Goal: Task Accomplishment & Management: Use online tool/utility

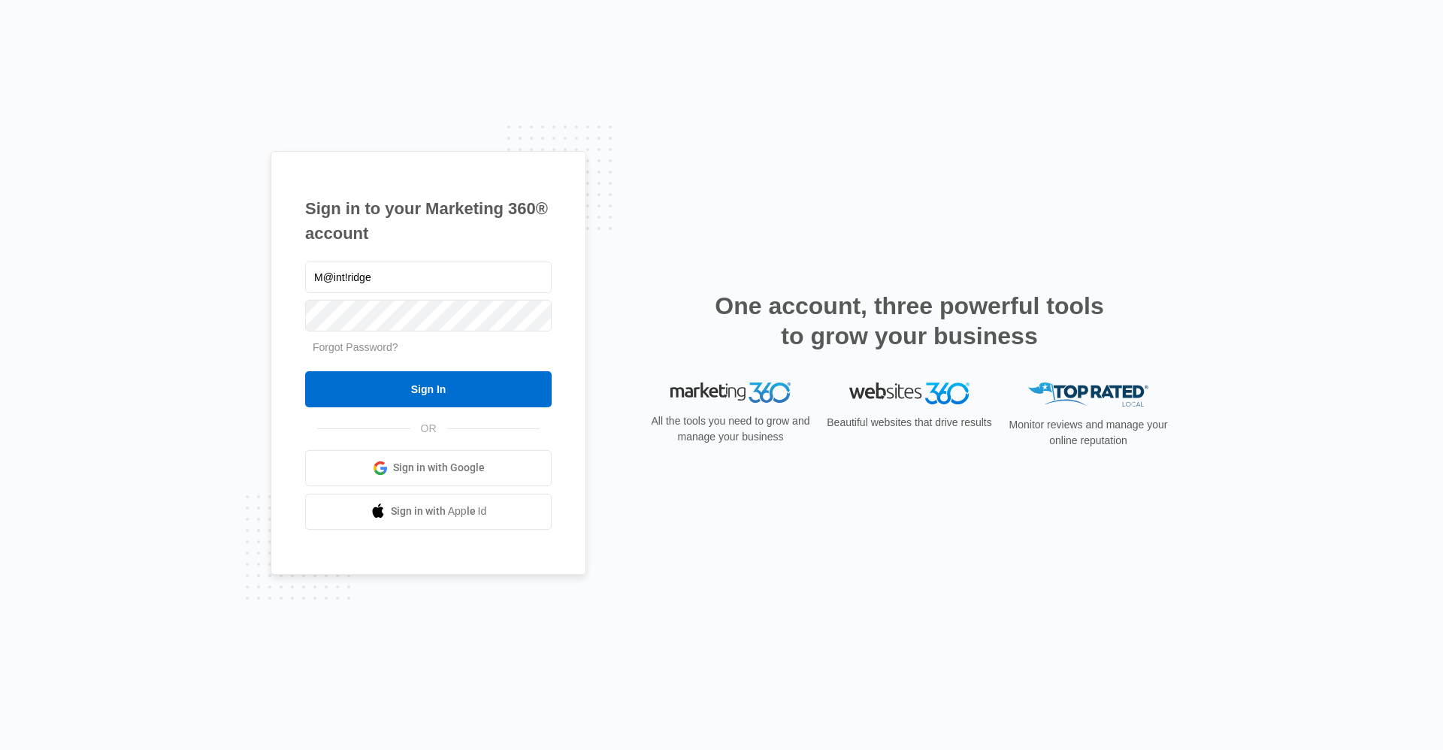
type input "M@int!ridge"
click at [305, 371] on input "Sign In" at bounding box center [428, 389] width 247 height 36
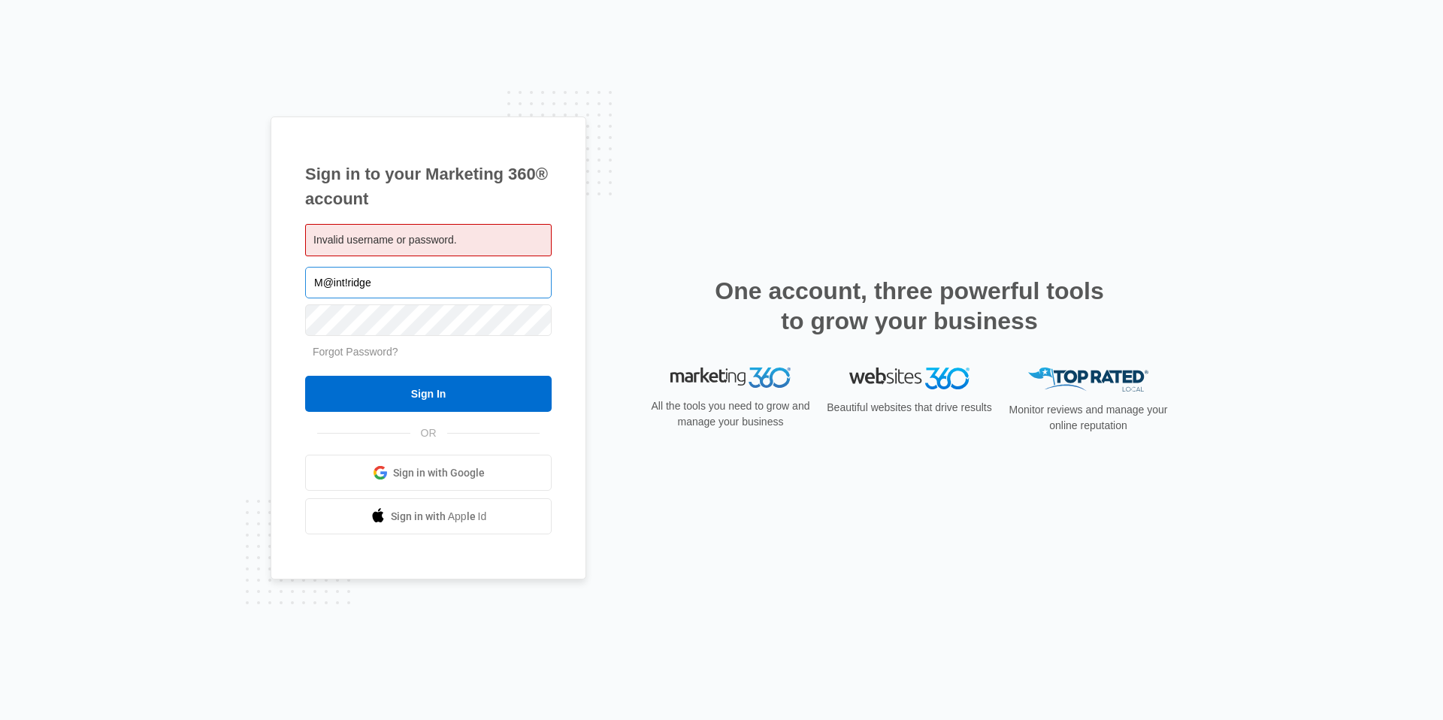
click at [407, 271] on input "M@int!ridge" at bounding box center [428, 283] width 247 height 32
drag, startPoint x: 404, startPoint y: 280, endPoint x: 303, endPoint y: 280, distance: 101.5
click at [303, 280] on div "Sign in to your Marketing 360® account Invalid username or password. M@int!ridg…" at bounding box center [429, 349] width 316 height 464
type input "M"
type input "ridgemaintenance@vintage-corp.com"
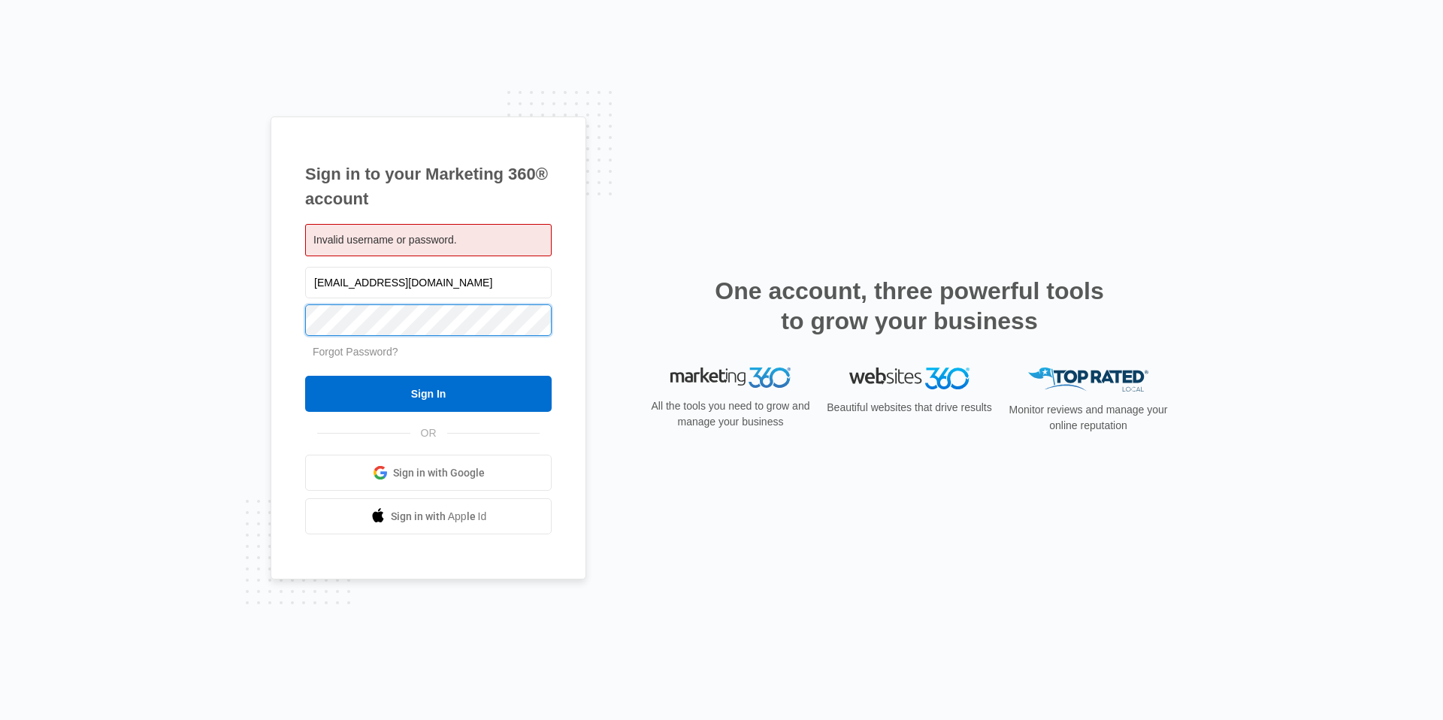
click at [305, 376] on input "Sign In" at bounding box center [428, 394] width 247 height 36
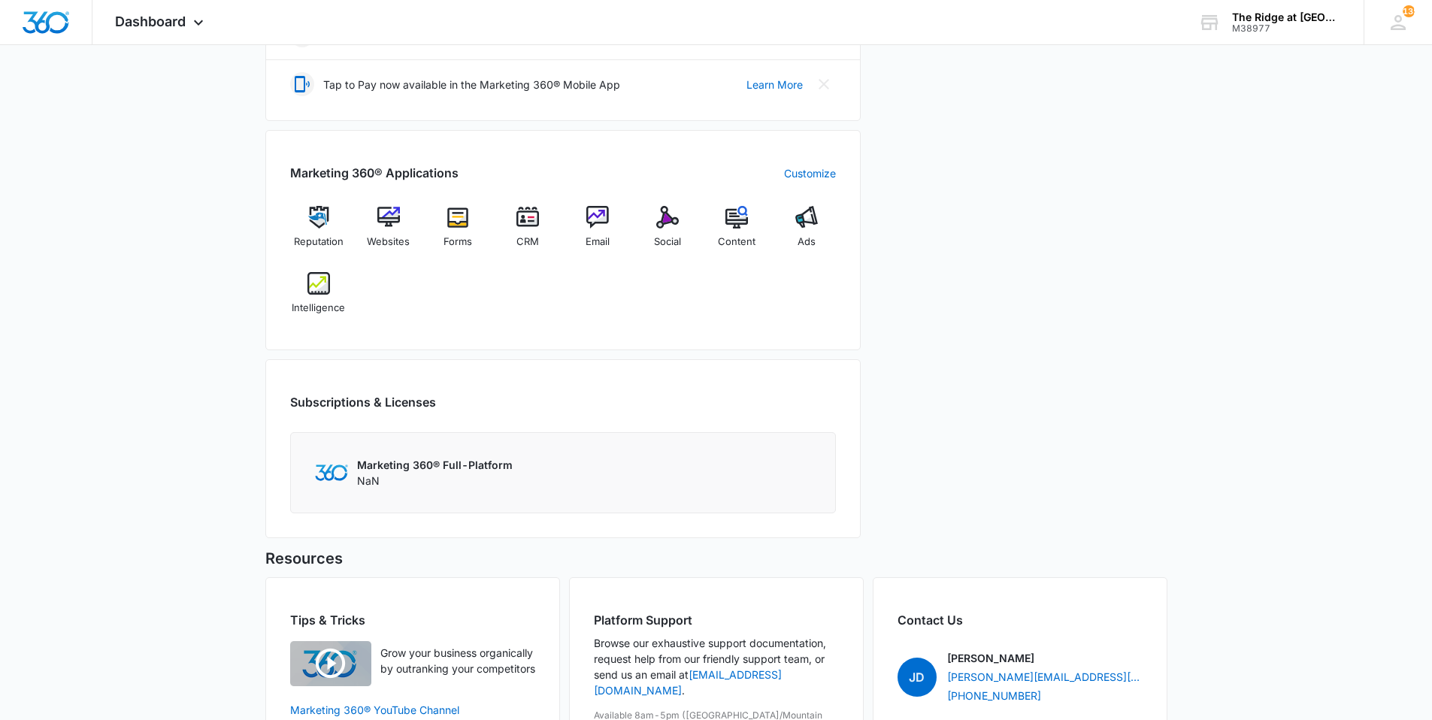
scroll to position [526, 0]
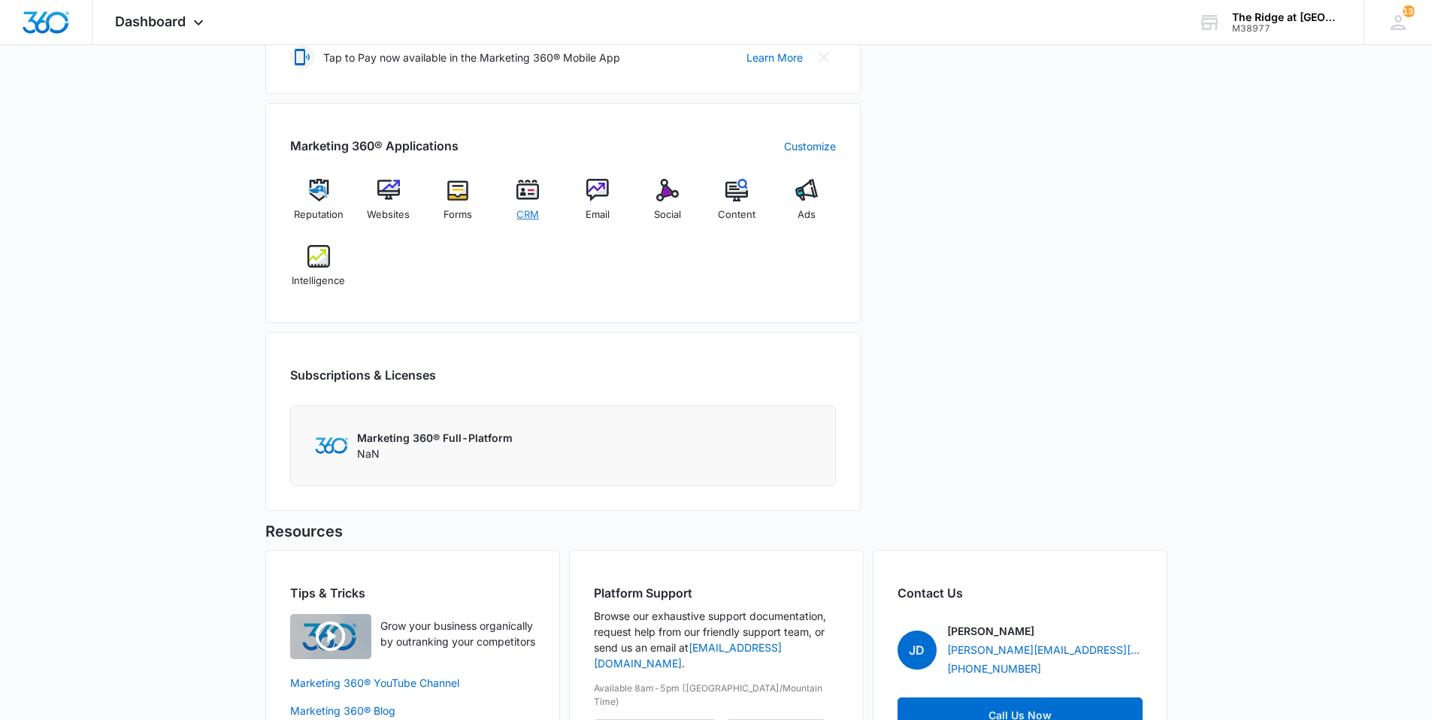
click at [538, 216] on span "CRM" at bounding box center [527, 214] width 23 height 15
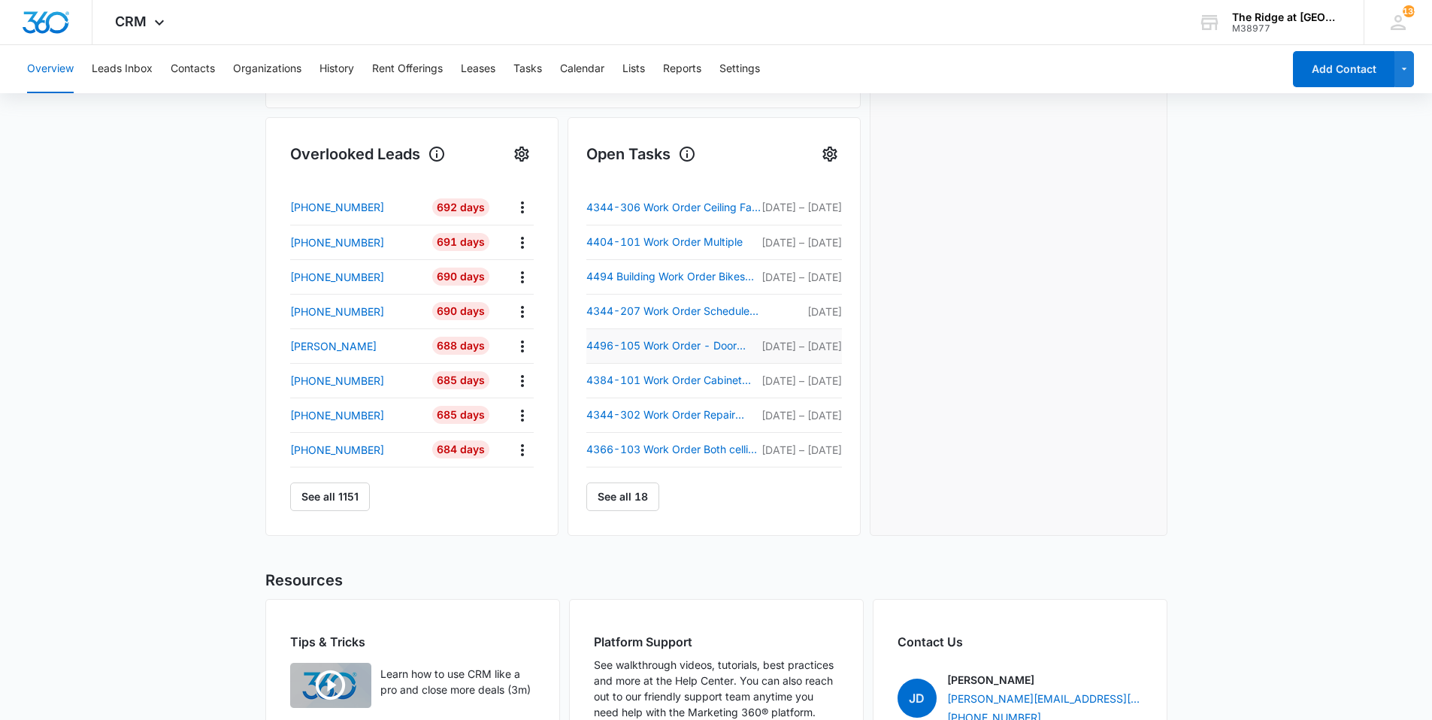
scroll to position [576, 0]
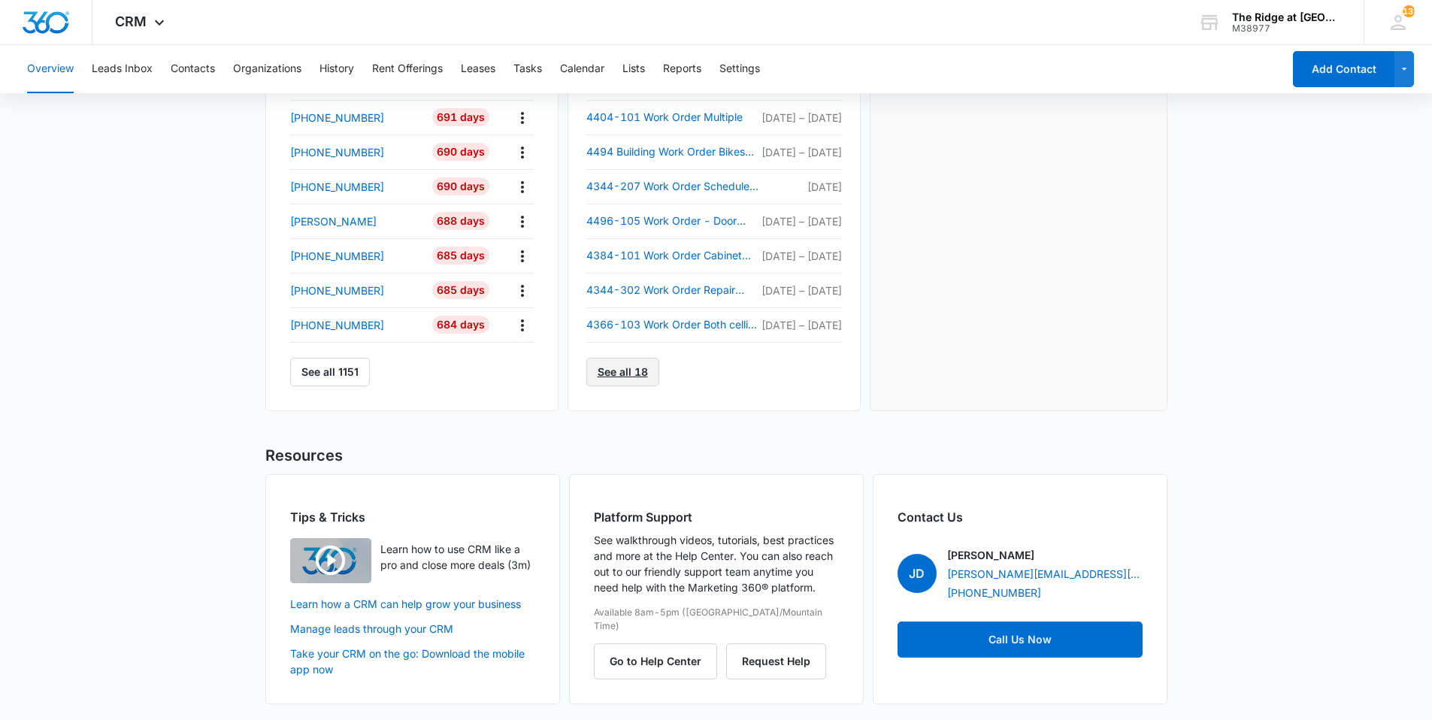
click at [643, 375] on link "See all 18" at bounding box center [622, 372] width 73 height 29
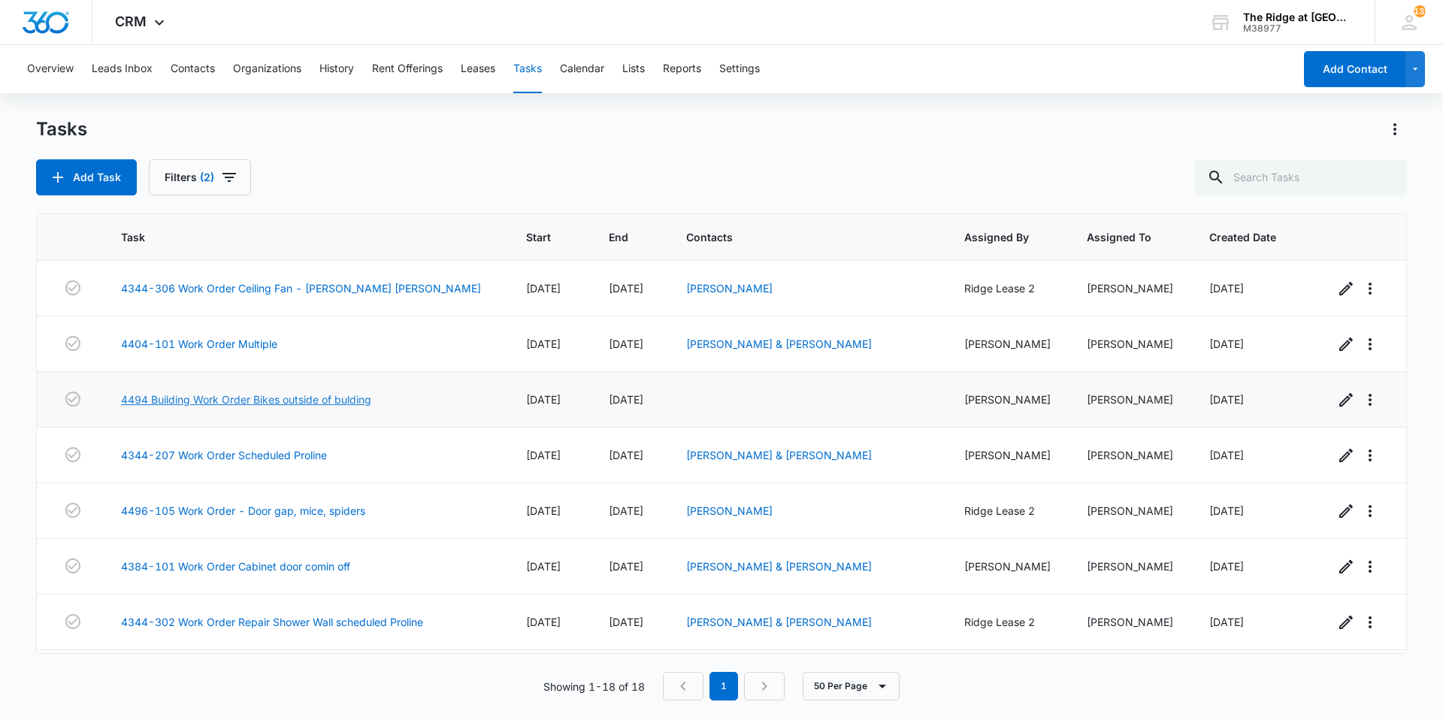
click at [271, 395] on link "4494 Building Work Order Bikes outside of bulding" at bounding box center [246, 400] width 250 height 16
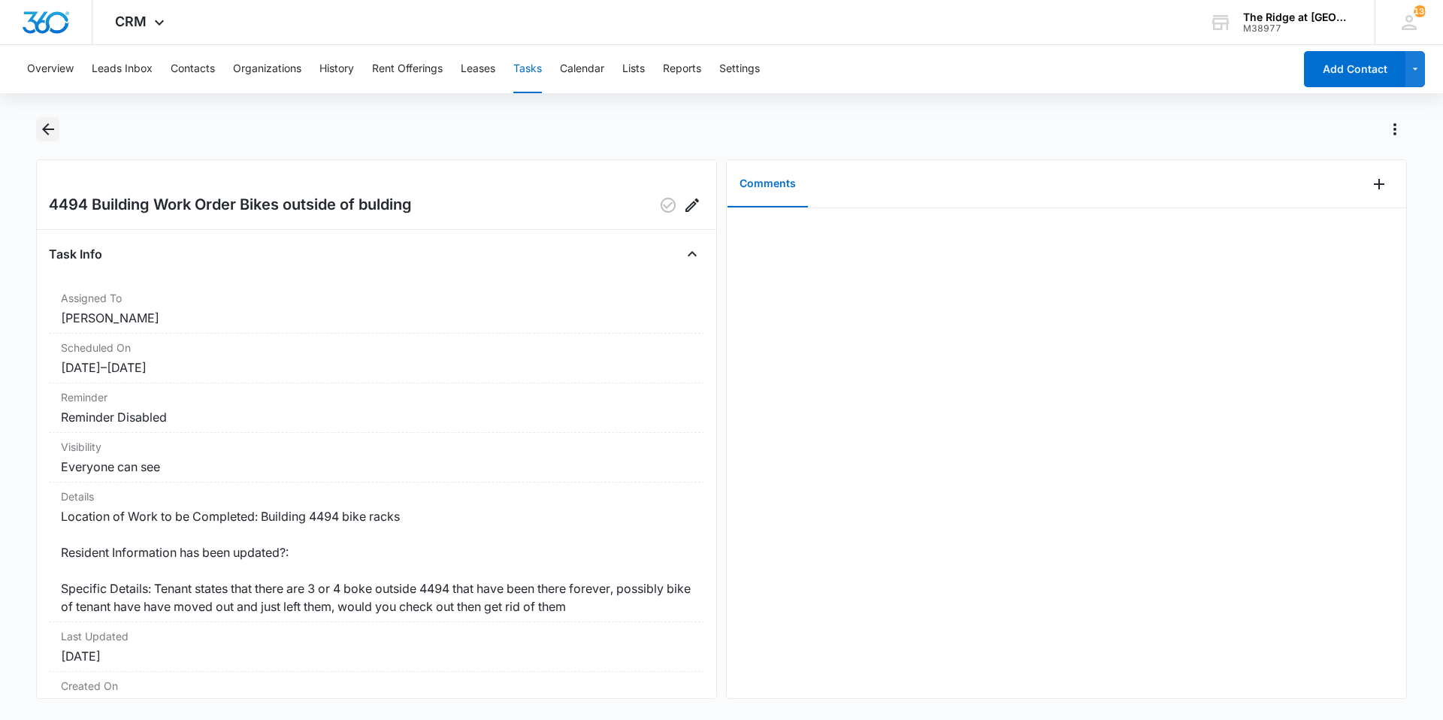
drag, startPoint x: 49, startPoint y: 106, endPoint x: 51, endPoint y: 123, distance: 17.4
click at [51, 107] on div "Overview Leads Inbox Contacts Organizations History Rent Offerings Leases Tasks…" at bounding box center [721, 381] width 1443 height 672
click at [52, 132] on icon "Back" at bounding box center [48, 129] width 18 height 18
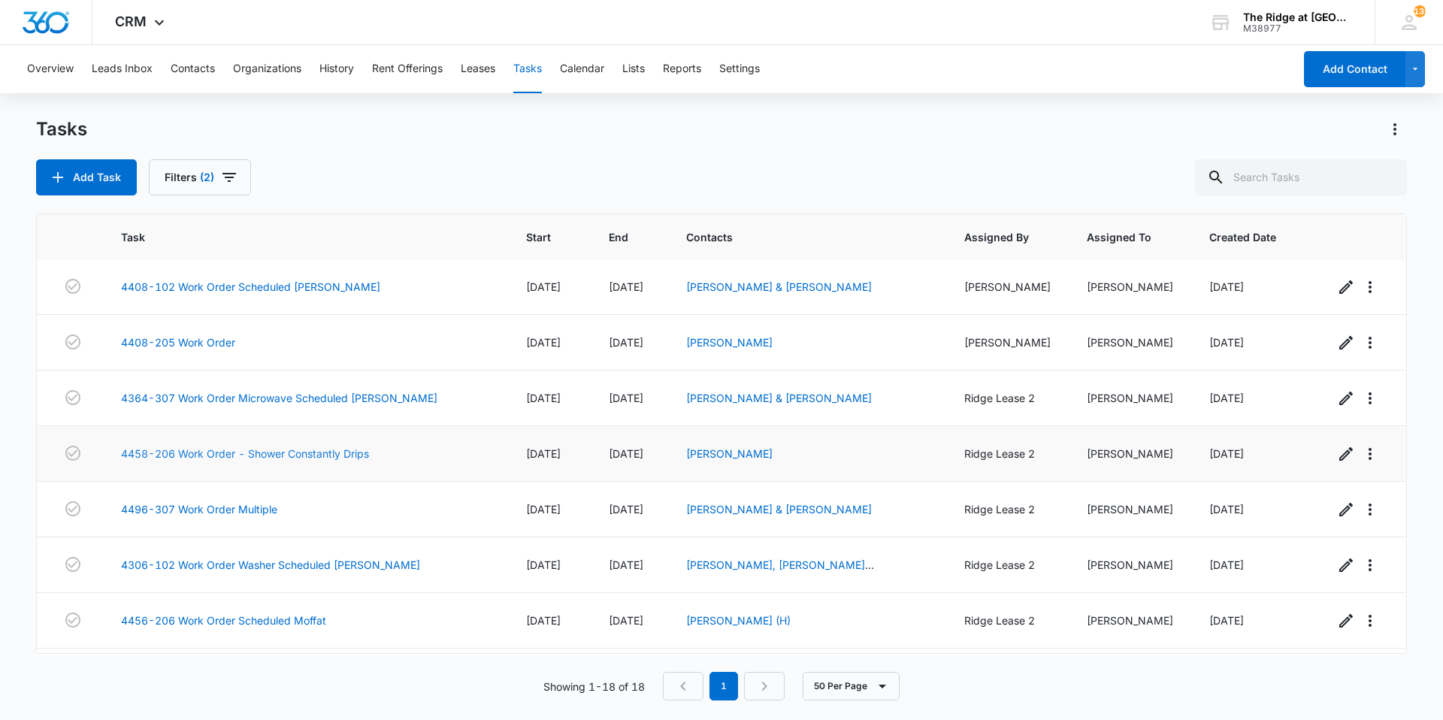
scroll to position [533, 0]
